Goal: Communication & Community: Answer question/provide support

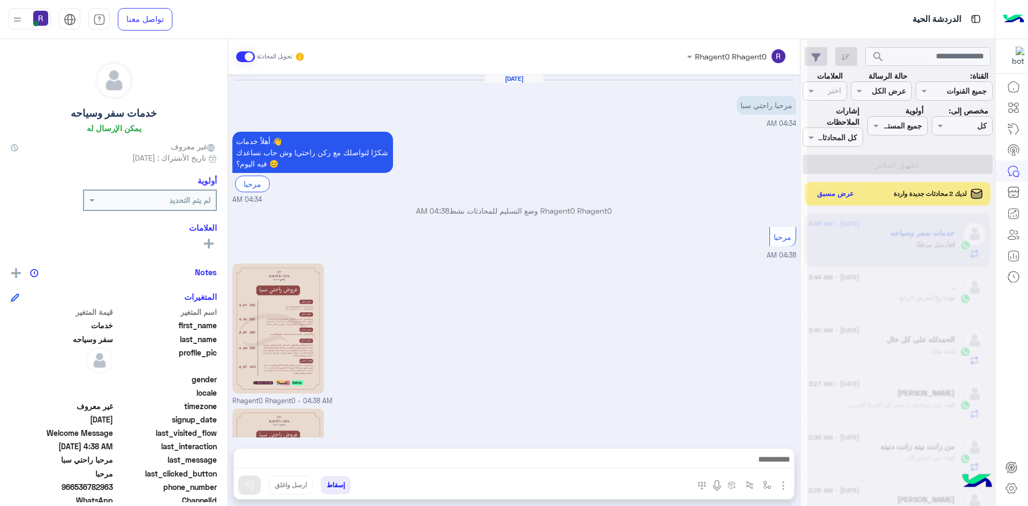
scroll to position [134, 0]
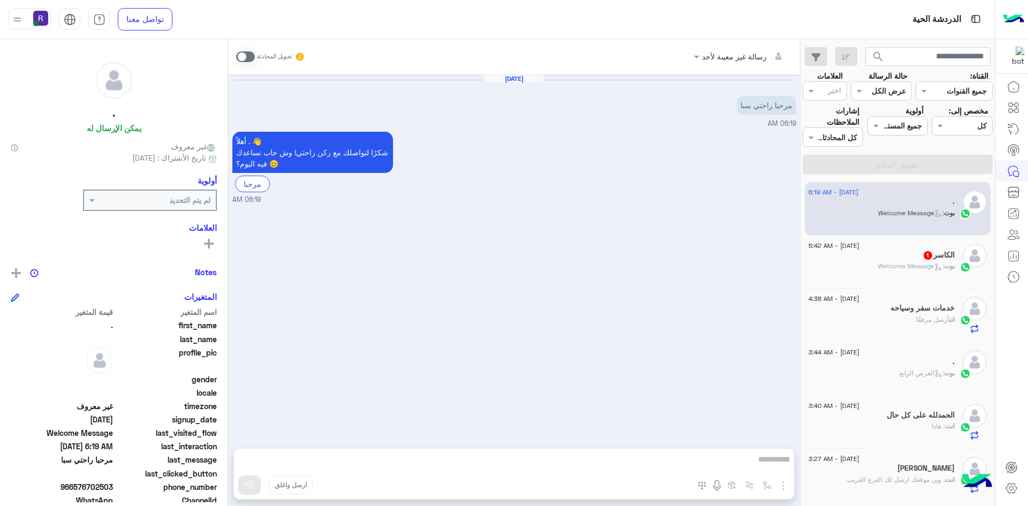
click at [240, 51] on span at bounding box center [245, 56] width 19 height 11
click at [786, 483] on img "button" at bounding box center [783, 485] width 13 height 13
click at [766, 461] on span "الصور" at bounding box center [763, 462] width 20 height 12
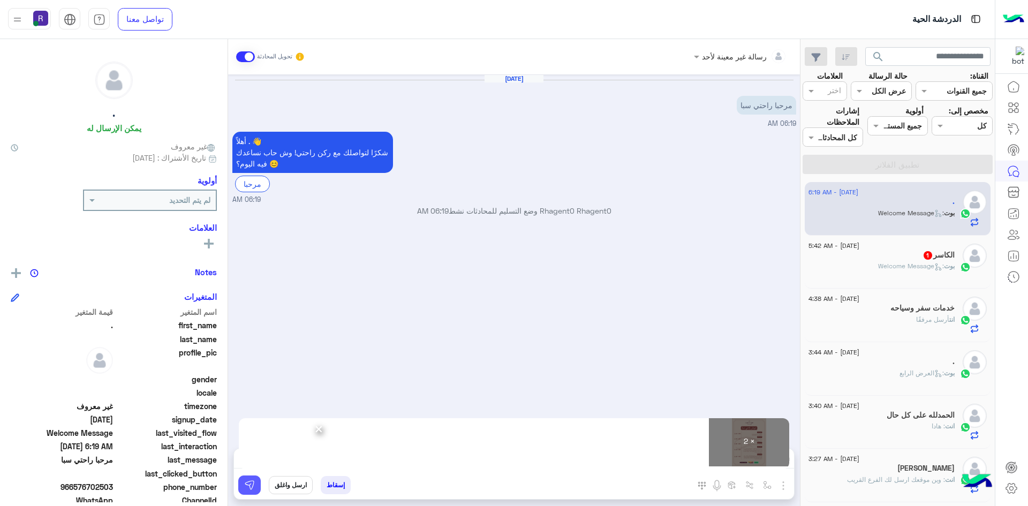
click at [252, 483] on img at bounding box center [249, 485] width 11 height 11
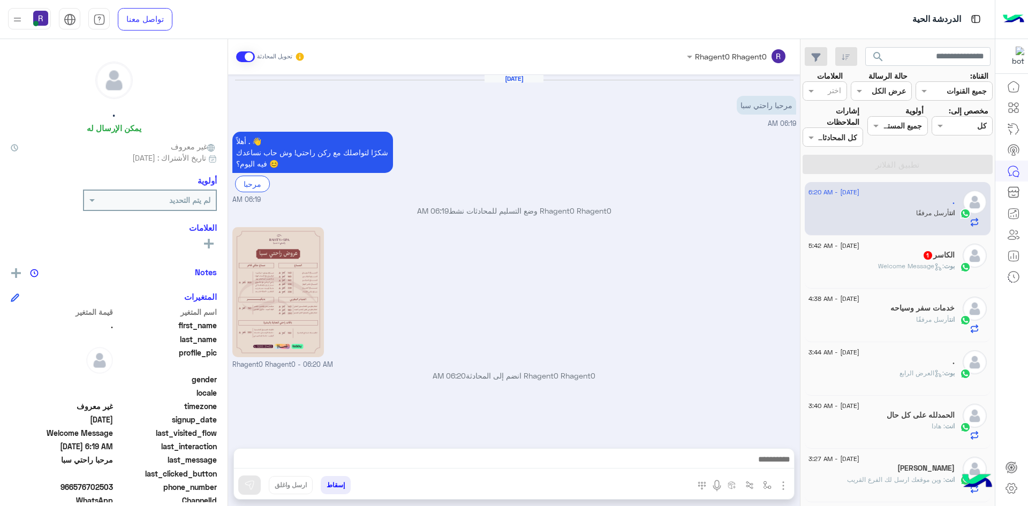
scroll to position [97, 0]
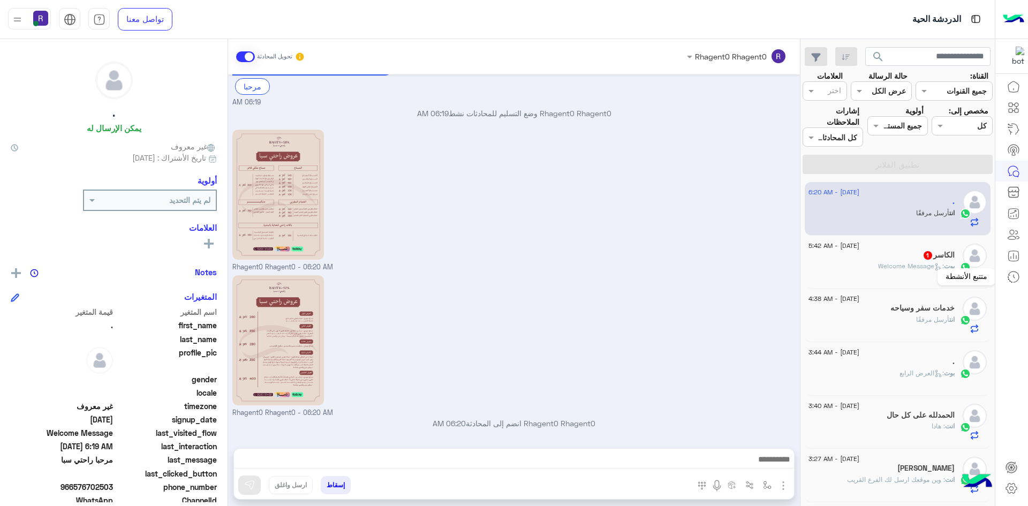
drag, startPoint x: 1002, startPoint y: 274, endPoint x: 951, endPoint y: 275, distance: 51.4
click at [951, 275] on div "متتبع الأنشطة" at bounding box center [967, 276] width 58 height 17
click at [883, 254] on div "الكاسر 1" at bounding box center [882, 256] width 146 height 11
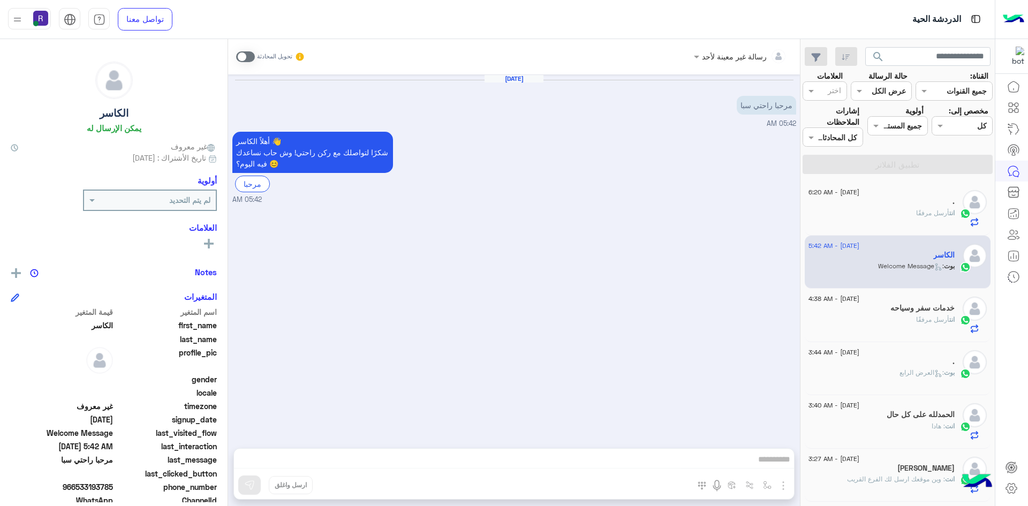
click at [241, 56] on span at bounding box center [245, 56] width 19 height 11
click at [765, 490] on button "button" at bounding box center [768, 485] width 18 height 18
click at [786, 488] on img "button" at bounding box center [783, 485] width 13 height 13
click at [761, 462] on span "الصور" at bounding box center [763, 462] width 20 height 12
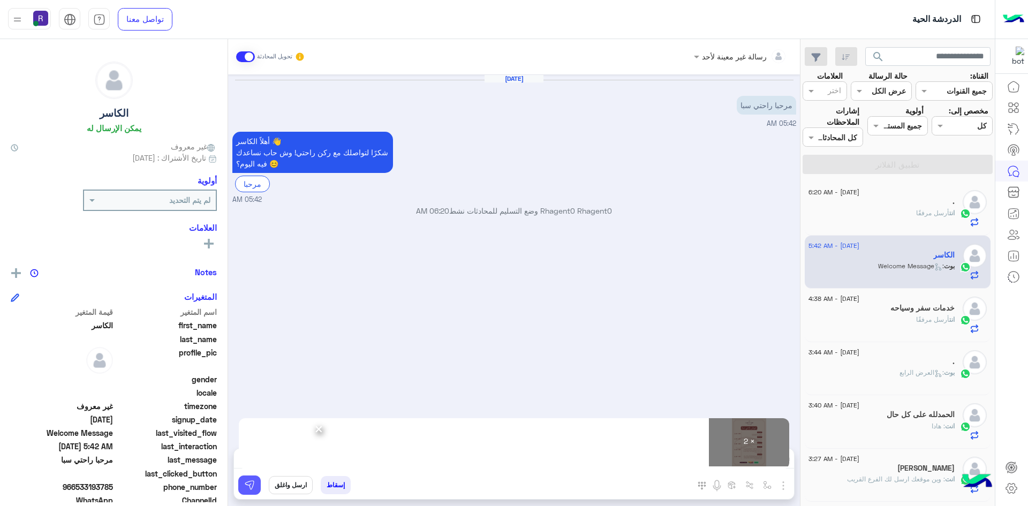
click at [247, 484] on img at bounding box center [249, 485] width 11 height 11
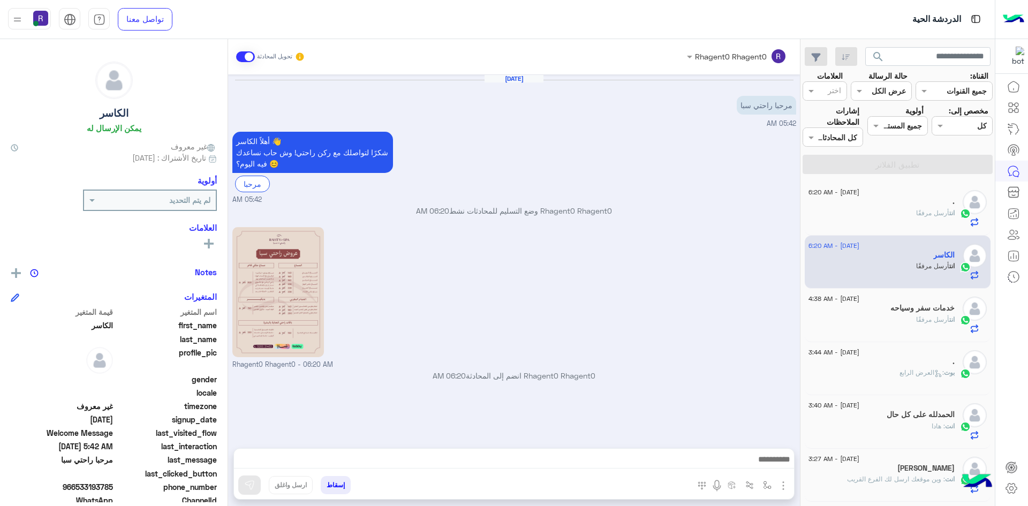
scroll to position [97, 0]
